Goal: Task Accomplishment & Management: Complete application form

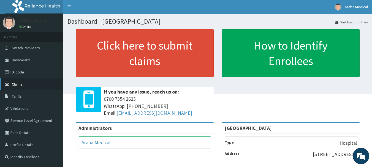
click at [5, 81] on link "Claims" at bounding box center [31, 84] width 63 height 12
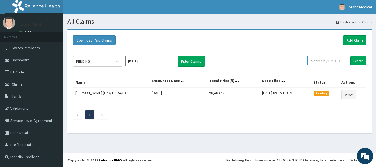
click at [324, 63] on input "text" at bounding box center [328, 60] width 41 height 9
type input "f"
click at [357, 60] on input "Search" at bounding box center [358, 60] width 16 height 9
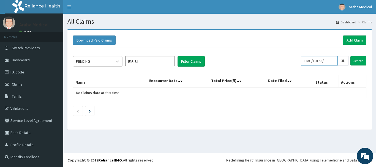
click at [332, 63] on input "FMC/10163/I" at bounding box center [319, 60] width 37 height 9
type input "F"
click at [357, 64] on input "Search" at bounding box center [358, 60] width 16 height 9
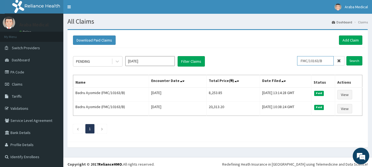
click at [331, 59] on input "FMC/10163/B" at bounding box center [315, 60] width 37 height 9
click at [357, 61] on input "Search" at bounding box center [354, 60] width 16 height 9
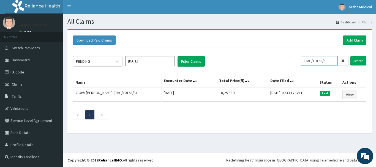
click at [334, 60] on input "FMC/10163/A" at bounding box center [319, 60] width 37 height 9
type input "FMC/10163/I"
click at [359, 59] on input "Search" at bounding box center [358, 60] width 16 height 9
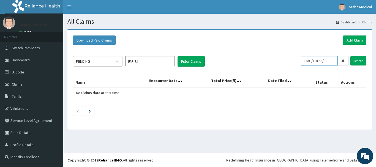
click at [324, 60] on input "FMC/10163/I" at bounding box center [319, 60] width 37 height 9
click at [360, 40] on link "Add Claim" at bounding box center [354, 40] width 23 height 9
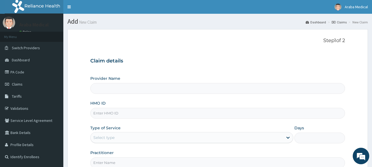
type input "[GEOGRAPHIC_DATA]"
click at [162, 116] on input "HMO ID" at bounding box center [217, 113] width 255 height 11
paste input "FMC/10163/I"
type input "FMC/10163/I"
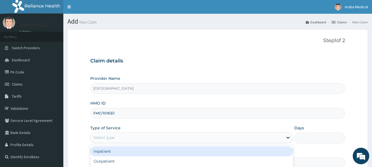
click at [248, 138] on div "Select type" at bounding box center [187, 137] width 192 height 9
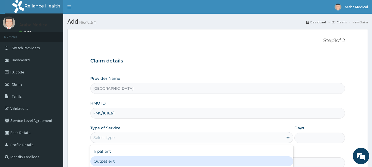
click at [171, 160] on div "Outpatient" at bounding box center [191, 161] width 203 height 10
type input "1"
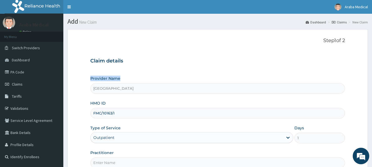
drag, startPoint x: 372, startPoint y: 53, endPoint x: 376, endPoint y: 75, distance: 21.9
click at [372, 75] on html "R EL Toggle navigation Araba Medical Araba Medical - arabamedical@yahoo.com Mem…" at bounding box center [186, 113] width 372 height 226
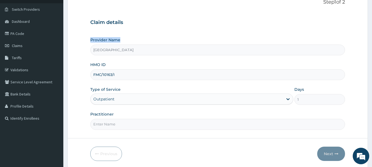
scroll to position [39, 0]
click at [206, 31] on div "Claim details Provider Name Araba Medical Centre HMO ID FMC/10163/I Type of Ser…" at bounding box center [217, 72] width 255 height 116
click at [126, 124] on input "Practitioner" at bounding box center [217, 124] width 255 height 11
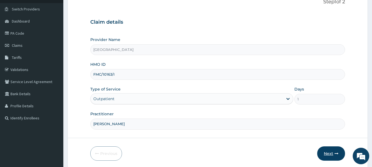
type input "DR KAMSON"
click at [330, 153] on button "Next" at bounding box center [331, 153] width 28 height 14
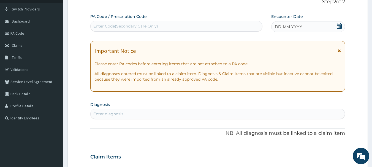
click at [176, 27] on div "Enter Code(Secondary Care Only)" at bounding box center [177, 26] width 172 height 9
click at [161, 115] on div "Enter diagnosis" at bounding box center [218, 114] width 254 height 9
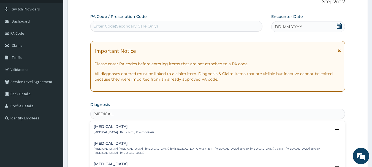
type input "MALARIA F"
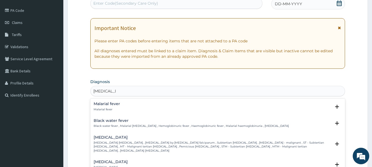
scroll to position [67, 0]
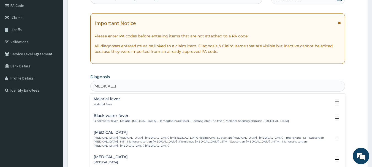
click at [240, 140] on p "Falciparum malaria , Malignant tertian malaria , Malaria by Plasmodium falcipar…" at bounding box center [213, 142] width 238 height 12
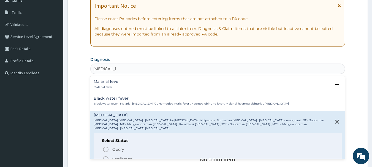
scroll to position [91, 0]
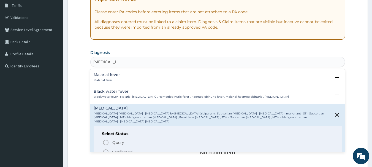
click at [107, 149] on icon "status option filled" at bounding box center [105, 152] width 7 height 7
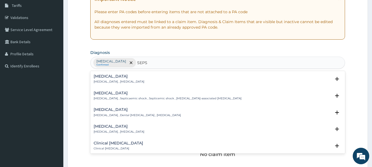
type input "SEPSI"
click at [108, 83] on p "Systemic infection , Sepsis" at bounding box center [119, 82] width 51 height 4
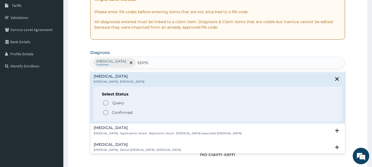
click at [106, 112] on icon "status option filled" at bounding box center [105, 112] width 7 height 7
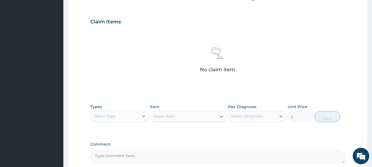
scroll to position [188, 0]
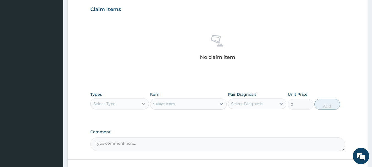
click at [141, 107] on div at bounding box center [144, 104] width 10 height 10
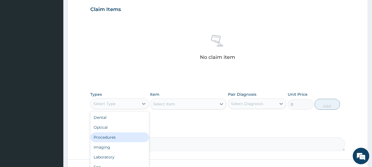
click at [128, 138] on div "Procedures" at bounding box center [119, 137] width 59 height 10
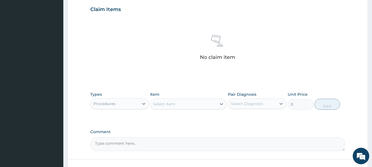
click at [205, 105] on div "Select Item" at bounding box center [183, 104] width 66 height 9
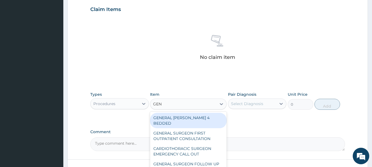
type input "GENE"
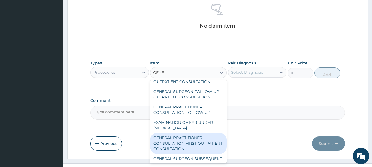
scroll to position [33, 0]
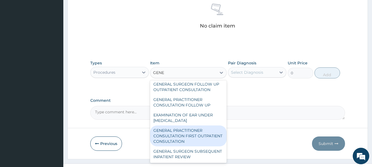
click at [199, 132] on div "GENERAL PRACTITIONER CONSULTATION FIRST OUTPATIENT CONSULTATION" at bounding box center [188, 136] width 77 height 21
type input "3547.5"
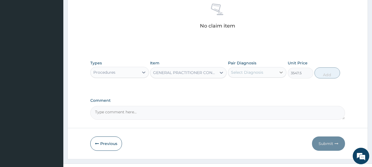
click at [277, 74] on div at bounding box center [281, 72] width 10 height 10
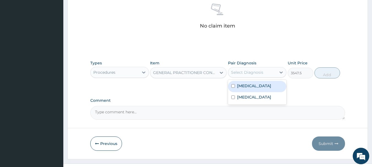
click at [266, 86] on label "Falciparum malaria" at bounding box center [254, 86] width 34 height 6
checkbox input "true"
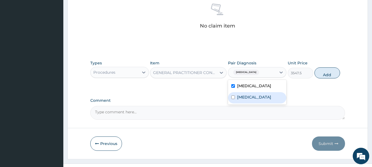
click at [255, 97] on div "Sepsis" at bounding box center [257, 97] width 59 height 11
checkbox input "true"
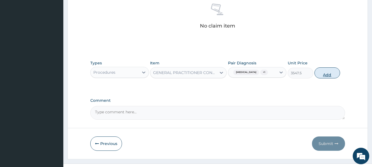
click at [334, 72] on button "Add" at bounding box center [327, 72] width 26 height 11
type input "0"
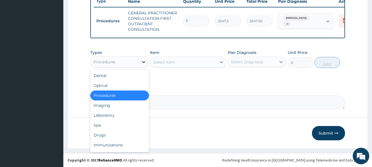
click at [139, 66] on div at bounding box center [144, 62] width 10 height 10
click at [122, 111] on div "Laboratory" at bounding box center [119, 115] width 59 height 10
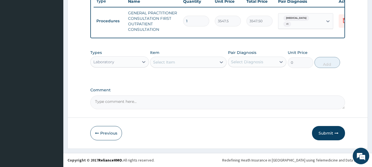
click at [212, 63] on div "Select Item" at bounding box center [183, 62] width 66 height 9
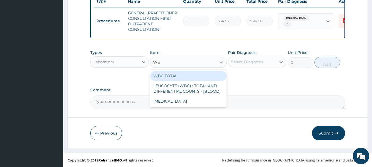
type input "WBC"
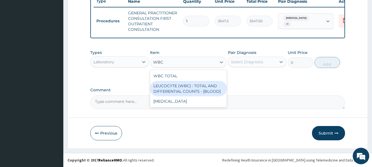
click at [202, 90] on div "LEUCOCYTE (WBC) : TOTAL AND DIFFERENTIAL COUNTS - [BLOOD]" at bounding box center [188, 88] width 77 height 15
type input "2150"
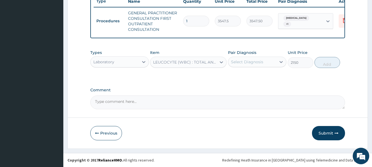
click at [276, 61] on div "Select Diagnosis" at bounding box center [252, 62] width 48 height 9
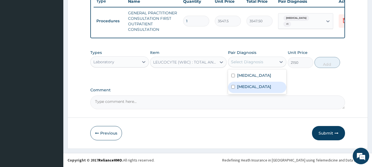
click at [254, 85] on div "Sepsis" at bounding box center [257, 87] width 59 height 11
checkbox input "true"
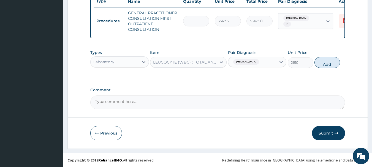
click at [331, 64] on button "Add" at bounding box center [327, 62] width 26 height 11
type input "0"
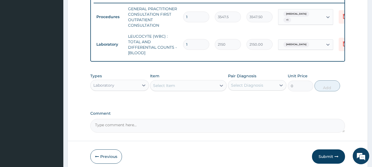
click at [204, 90] on div "Select Item" at bounding box center [183, 85] width 66 height 9
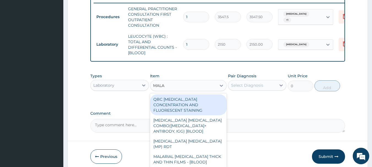
type input "MALAR"
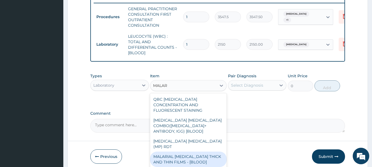
click at [197, 154] on div "MALARIAL PARASITE THICK AND THIN FILMS - [BLOOD]" at bounding box center [188, 159] width 77 height 15
type input "1612.5"
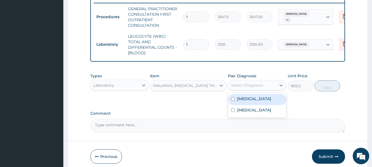
click at [261, 88] on div "Select Diagnosis" at bounding box center [247, 86] width 32 height 6
click at [258, 100] on label "Falciparum malaria" at bounding box center [254, 99] width 34 height 6
checkbox input "true"
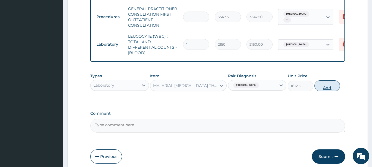
click at [327, 91] on button "Add" at bounding box center [327, 85] width 26 height 11
type input "0"
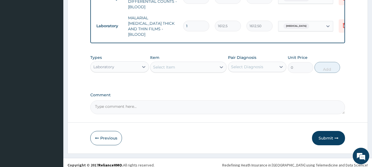
scroll to position [266, 0]
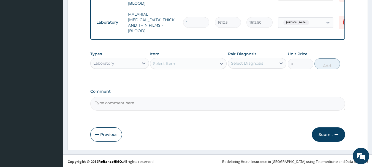
click at [128, 63] on div "Laboratory" at bounding box center [115, 63] width 48 height 9
click at [178, 66] on div "Select Item" at bounding box center [183, 63] width 66 height 9
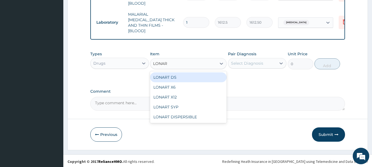
type input "LONART"
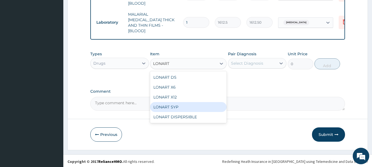
click at [183, 102] on div "LONART SYP" at bounding box center [188, 107] width 77 height 10
type input "2719.75"
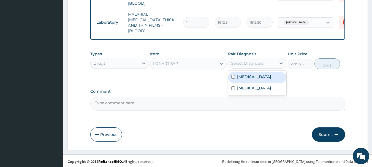
click at [267, 63] on div "Select Diagnosis" at bounding box center [252, 63] width 48 height 9
click at [260, 75] on label "Falciparum malaria" at bounding box center [254, 77] width 34 height 6
checkbox input "true"
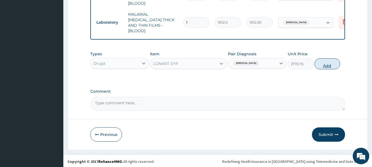
click at [331, 67] on button "Add" at bounding box center [327, 63] width 26 height 11
type input "0"
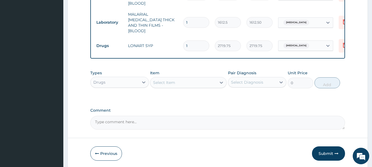
click at [212, 83] on div "Select Item" at bounding box center [183, 82] width 66 height 9
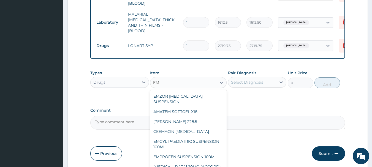
type input "EMM"
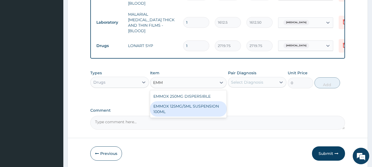
click at [201, 105] on div "EMMOX 125MG/5ML SUSPENSION 100ML" at bounding box center [188, 108] width 77 height 15
type input "1300.75"
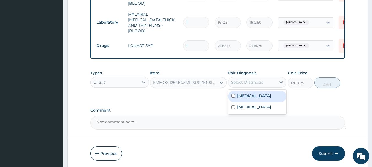
click at [255, 81] on div "Select Diagnosis" at bounding box center [247, 83] width 32 height 6
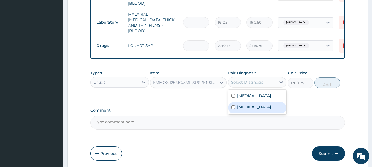
click at [238, 108] on label "Sepsis" at bounding box center [254, 107] width 34 height 6
checkbox input "true"
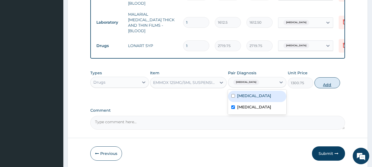
click at [325, 82] on button "Add" at bounding box center [327, 82] width 26 height 11
type input "0"
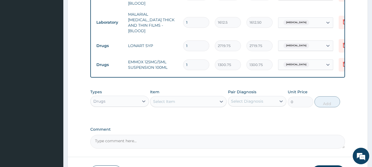
click at [184, 101] on div "Select Item" at bounding box center [183, 101] width 66 height 9
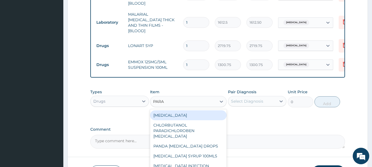
type input "PARAC"
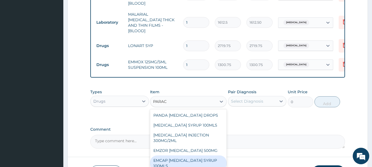
click at [193, 156] on div "EMCAP PARACETAMOL SYRUP 100MLS" at bounding box center [188, 163] width 77 height 15
type input "591.25"
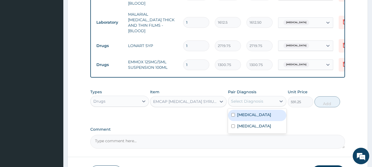
click at [252, 100] on div "Select Diagnosis" at bounding box center [247, 102] width 32 height 6
click at [242, 113] on label "Falciparum malaria" at bounding box center [254, 115] width 34 height 6
checkbox input "true"
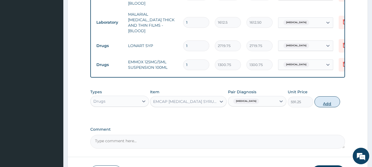
click at [332, 102] on button "Add" at bounding box center [327, 101] width 26 height 11
type input "0"
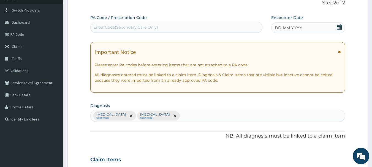
scroll to position [34, 0]
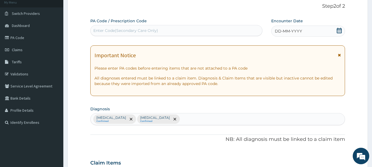
click at [339, 31] on icon at bounding box center [339, 31] width 6 height 6
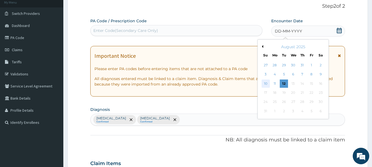
click at [264, 82] on div "10" at bounding box center [266, 84] width 8 height 8
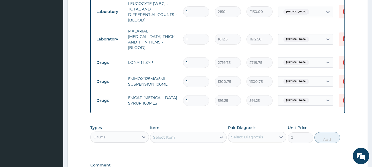
scroll to position [323, 0]
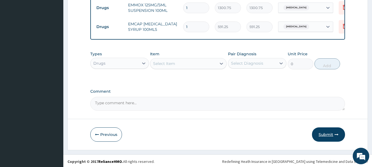
click at [328, 132] on button "Submit" at bounding box center [328, 134] width 33 height 14
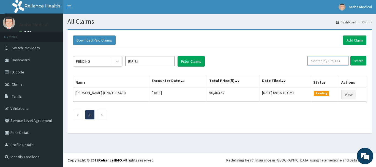
click at [320, 63] on input "text" at bounding box center [328, 60] width 41 height 9
type input "EIS/10439/B"
click at [357, 60] on input "Search" at bounding box center [358, 60] width 16 height 9
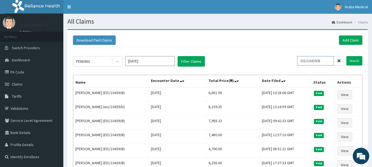
click at [313, 59] on input "EIS/10439/B" at bounding box center [315, 60] width 37 height 9
click at [354, 39] on link "Add Claim" at bounding box center [350, 40] width 23 height 9
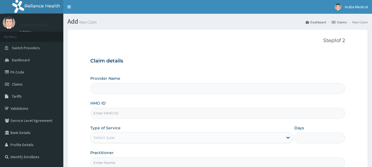
type input "Araba Medical Centre"
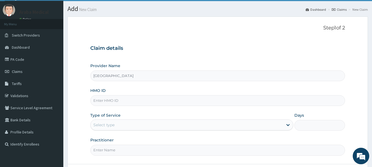
scroll to position [13, 0]
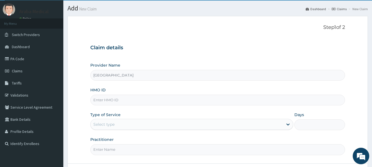
click at [117, 98] on input "HMO ID" at bounding box center [217, 100] width 255 height 11
paste input "EIS/10439/B"
type input "EIS/10439/B"
click at [102, 128] on div "Select type" at bounding box center [187, 124] width 192 height 9
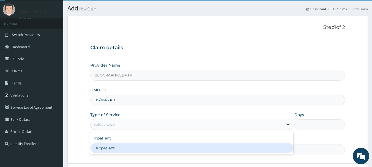
click at [104, 148] on div "Outpatient" at bounding box center [191, 148] width 203 height 10
type input "1"
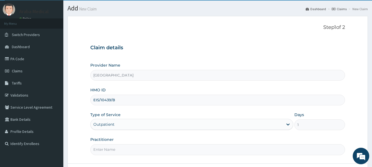
click at [106, 150] on input "Practitioner" at bounding box center [217, 149] width 255 height 11
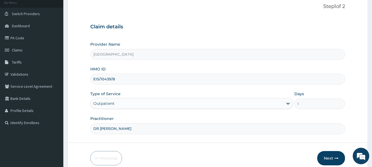
scroll to position [41, 0]
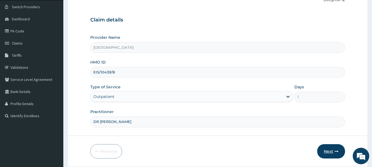
type input "DR AJET"
click at [328, 149] on button "Next" at bounding box center [331, 151] width 28 height 14
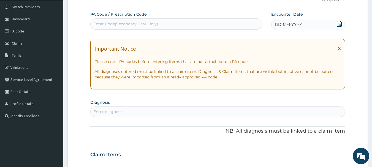
click at [339, 25] on icon at bounding box center [339, 24] width 5 height 6
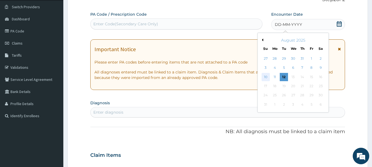
click at [265, 77] on div "10" at bounding box center [266, 77] width 8 height 8
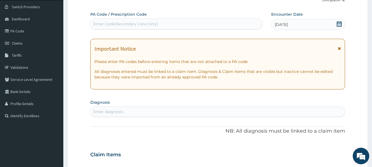
click at [319, 107] on div "Enter diagnosis" at bounding box center [218, 111] width 254 height 9
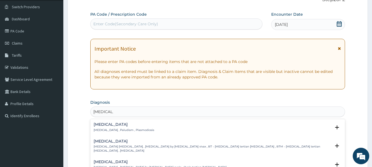
type input "MALARIA F"
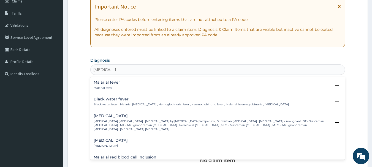
scroll to position [88, 0]
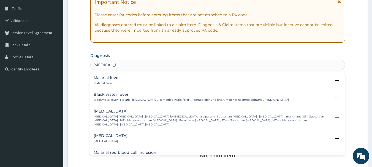
click at [168, 117] on p "Falciparum malaria , Malignant tertian malaria , Malaria by Plasmodium falcipar…" at bounding box center [213, 121] width 238 height 12
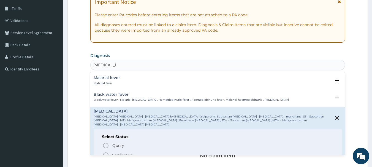
click at [106, 152] on icon "status option filled" at bounding box center [105, 155] width 7 height 7
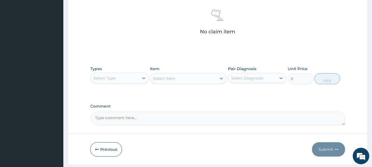
scroll to position [217, 0]
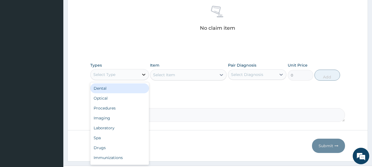
click at [140, 74] on div at bounding box center [144, 75] width 10 height 10
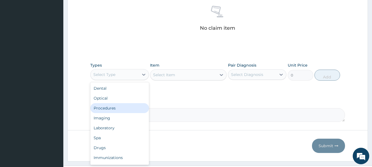
click at [116, 105] on div "Procedures" at bounding box center [119, 108] width 59 height 10
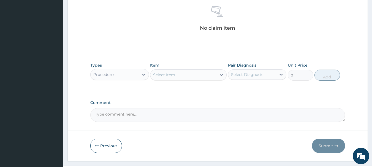
click at [191, 81] on div "Types Procedures Item Select Item Pair Diagnosis Select Diagnosis Unit Price 0 …" at bounding box center [217, 72] width 255 height 24
click at [191, 77] on div "Select Item" at bounding box center [183, 74] width 66 height 9
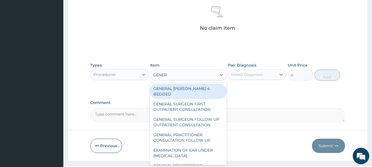
type input "GENERA"
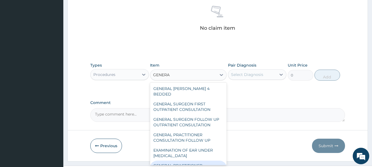
type input "3547.5"
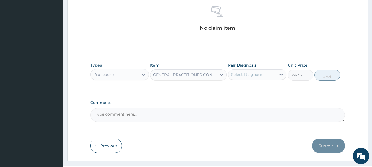
click at [249, 76] on div "Select Diagnosis" at bounding box center [247, 75] width 32 height 6
click at [241, 89] on label "Falciparum malaria" at bounding box center [254, 88] width 34 height 6
checkbox input "true"
click at [327, 78] on button "Add" at bounding box center [327, 75] width 26 height 11
type input "0"
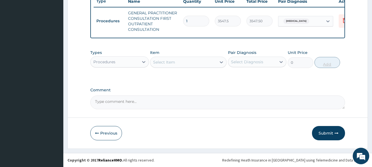
scroll to position [216, 0]
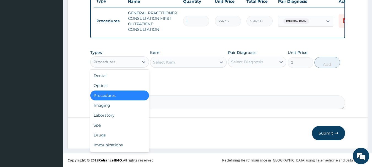
click at [123, 67] on div "Procedures" at bounding box center [119, 61] width 59 height 11
click at [103, 117] on div "Laboratory" at bounding box center [119, 115] width 59 height 10
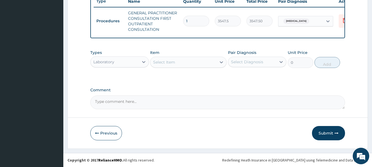
click at [221, 63] on icon at bounding box center [222, 62] width 6 height 6
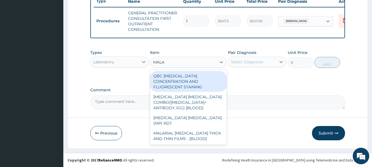
type input "MALAR"
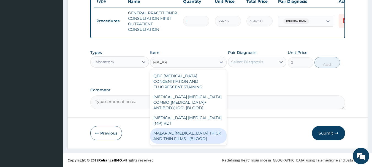
click at [188, 128] on div "MALARIAL PARASITE THICK AND THIN FILMS - [BLOOD]" at bounding box center [188, 135] width 77 height 15
type input "1612.5"
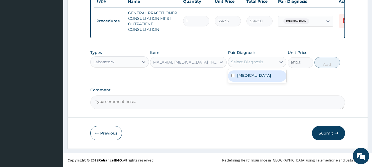
click at [269, 62] on div "Select Diagnosis" at bounding box center [252, 62] width 48 height 9
click at [263, 75] on label "Falciparum malaria" at bounding box center [254, 76] width 34 height 6
checkbox input "true"
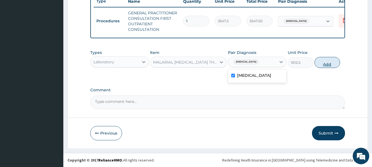
click at [329, 63] on button "Add" at bounding box center [327, 62] width 26 height 11
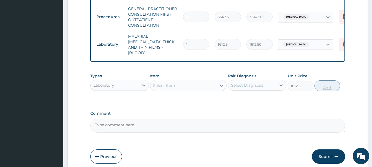
type input "0"
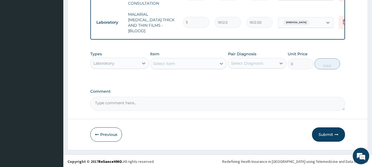
click at [130, 61] on div "Laboratory" at bounding box center [115, 63] width 48 height 9
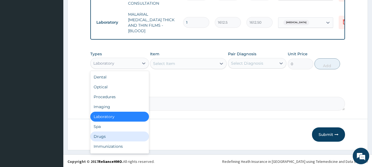
click at [103, 133] on div "Drugs" at bounding box center [119, 137] width 59 height 10
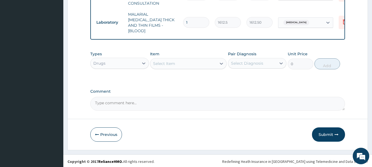
click at [219, 66] on div at bounding box center [221, 64] width 10 height 10
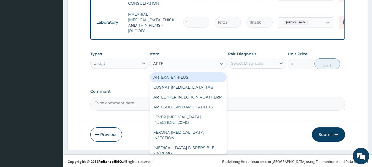
type input "ARTEM"
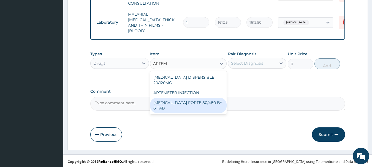
click at [207, 98] on div "COARTEM FORTE 80/480 BY 6 TAB" at bounding box center [188, 105] width 77 height 15
type input "449.3500061035156"
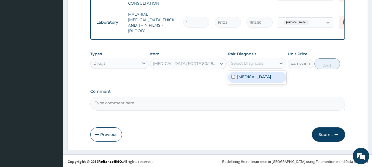
click at [270, 65] on div "Select Diagnosis" at bounding box center [252, 63] width 48 height 9
click at [261, 77] on label "Falciparum malaria" at bounding box center [254, 77] width 34 height 6
checkbox input "true"
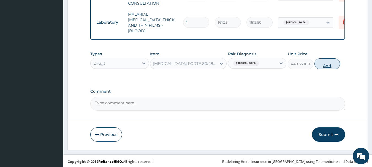
click at [328, 64] on button "Add" at bounding box center [327, 63] width 26 height 11
type input "0"
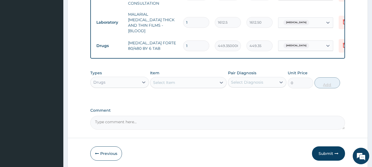
type input "0.00"
type input "6"
type input "2696.10"
type input "6"
click at [164, 81] on div "Select Item" at bounding box center [164, 83] width 22 height 6
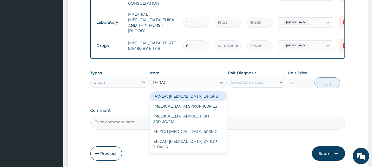
type input "PARACE"
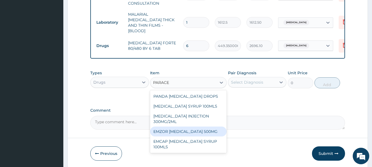
click at [179, 131] on div "EMZOR PARACETAMOL 500MG" at bounding box center [188, 132] width 77 height 10
type input "23.64999961853027"
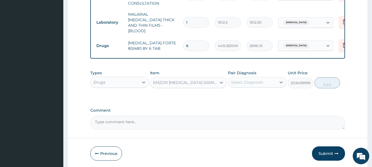
click at [258, 86] on div "Select Diagnosis" at bounding box center [257, 82] width 59 height 10
click at [250, 93] on label "Falciparum malaria" at bounding box center [254, 96] width 34 height 6
checkbox input "true"
click at [322, 83] on button "Add" at bounding box center [327, 82] width 26 height 11
type input "0"
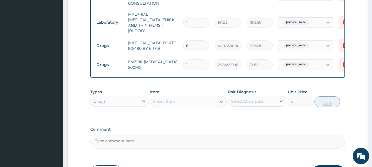
type input "18"
type input "425.70"
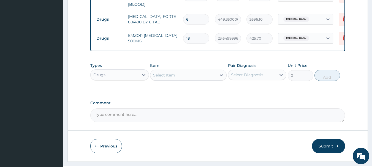
scroll to position [276, 0]
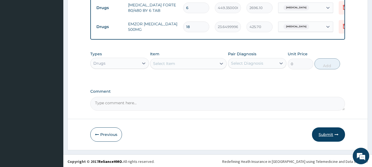
type input "18"
click at [326, 130] on button "Submit" at bounding box center [328, 134] width 33 height 14
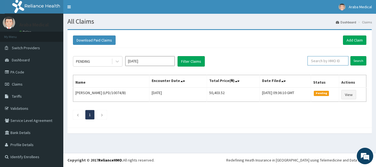
click at [322, 59] on input "text" at bounding box center [328, 60] width 41 height 9
type input "CVR/10019/A"
click at [360, 63] on input "Search" at bounding box center [358, 60] width 16 height 9
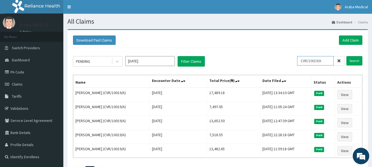
click at [323, 61] on input "CVR/10019/A" at bounding box center [315, 60] width 37 height 9
click at [355, 38] on link "Add Claim" at bounding box center [350, 40] width 23 height 9
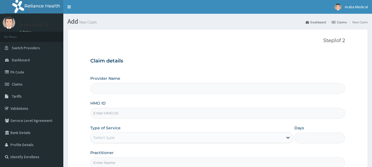
click at [104, 116] on input "HMO ID" at bounding box center [217, 113] width 255 height 11
type input "[GEOGRAPHIC_DATA]"
paste input "CVR/10019/A"
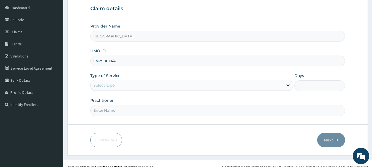
scroll to position [56, 0]
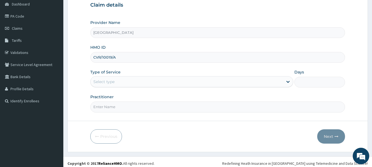
type input "CVR/10019/A"
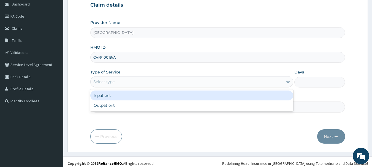
click at [242, 85] on div "Select type" at bounding box center [187, 81] width 192 height 9
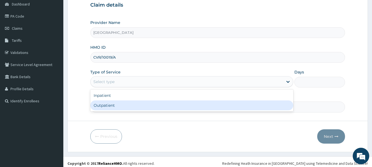
click at [208, 102] on div "Outpatient" at bounding box center [191, 105] width 203 height 10
type input "1"
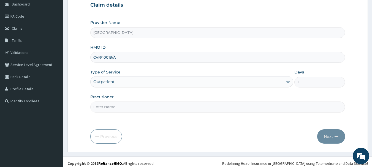
click at [206, 108] on input "Practitioner" at bounding box center [217, 107] width 255 height 11
type input "DR [PERSON_NAME]"
click at [326, 137] on button "Next" at bounding box center [331, 136] width 28 height 14
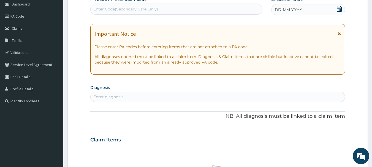
click at [340, 9] on icon at bounding box center [339, 9] width 5 height 6
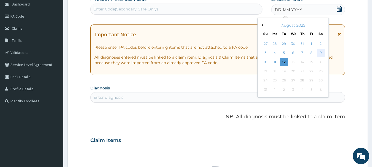
click at [322, 52] on div "9" at bounding box center [321, 53] width 8 height 8
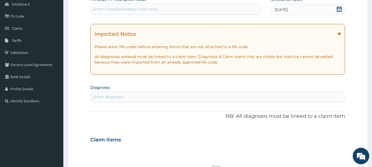
click at [197, 99] on div "Enter diagnosis" at bounding box center [218, 97] width 254 height 9
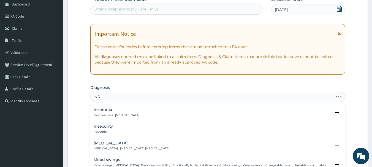
type input "INSO"
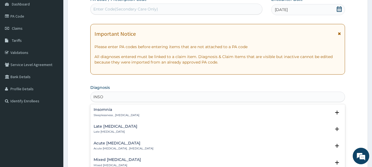
click at [101, 109] on h4 "Insomnia" at bounding box center [117, 110] width 46 height 4
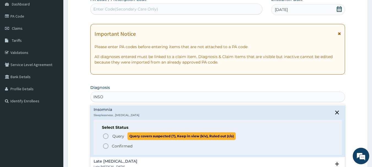
click at [106, 135] on icon "status option query" at bounding box center [105, 136] width 7 height 7
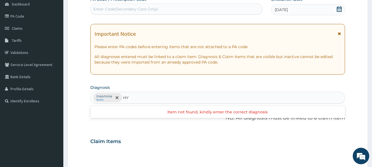
type input "H"
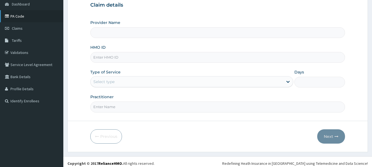
type input "[GEOGRAPHIC_DATA]"
click at [18, 15] on link "PA Code" at bounding box center [31, 16] width 63 height 12
